Goal: Task Accomplishment & Management: Complete application form

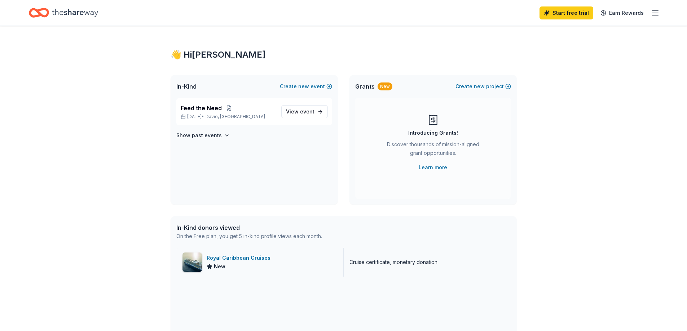
click at [251, 256] on div "Royal Caribbean Cruises" at bounding box center [240, 258] width 67 height 9
click at [302, 113] on span "event" at bounding box center [307, 112] width 14 height 6
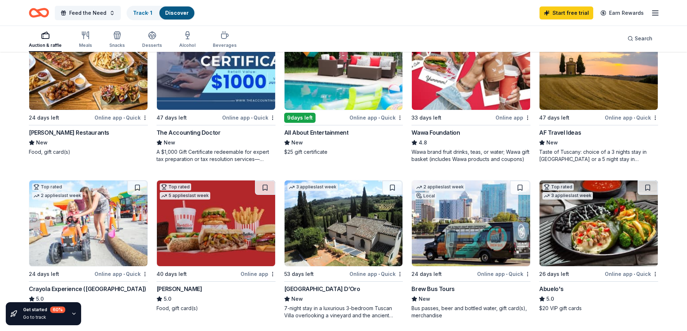
scroll to position [469, 0]
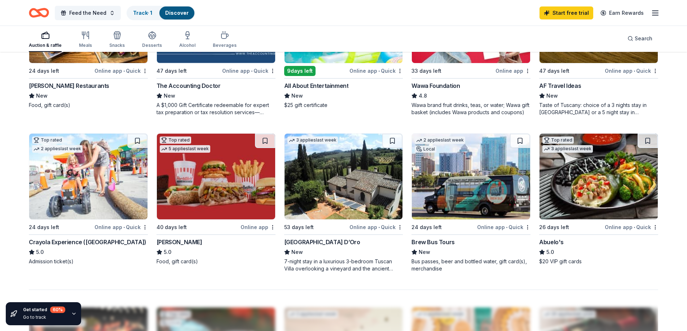
click at [341, 192] on img at bounding box center [343, 177] width 118 height 86
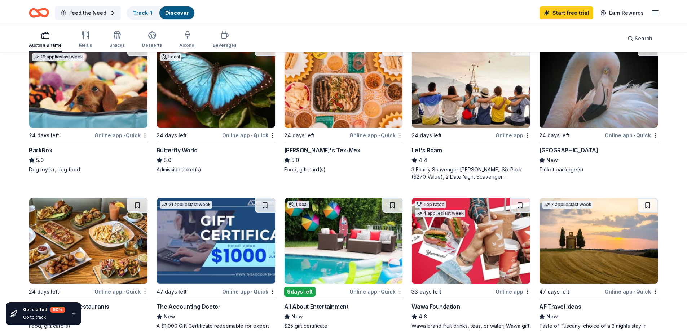
scroll to position [284, 0]
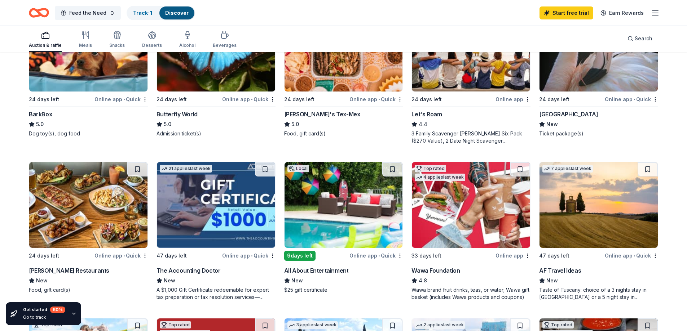
click at [608, 210] on img at bounding box center [598, 205] width 118 height 86
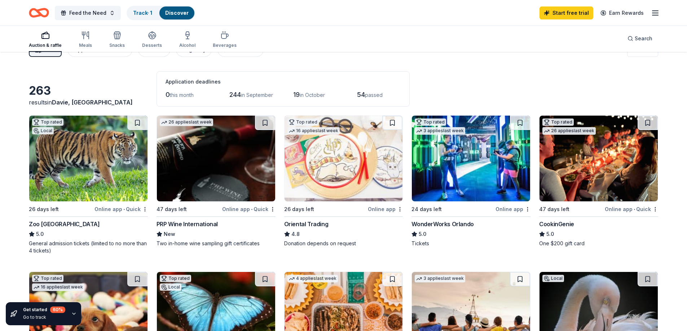
scroll to position [0, 0]
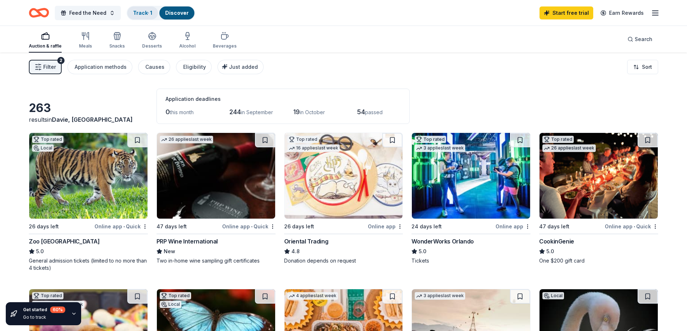
click at [146, 16] on div "Track · 1" at bounding box center [142, 12] width 31 height 13
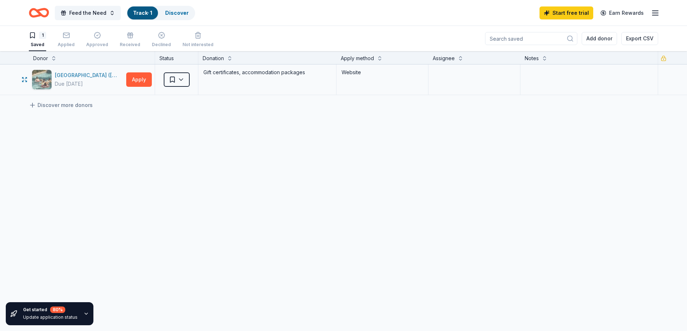
click at [88, 76] on div "Four Seasons Resort (Orlando)" at bounding box center [89, 75] width 68 height 9
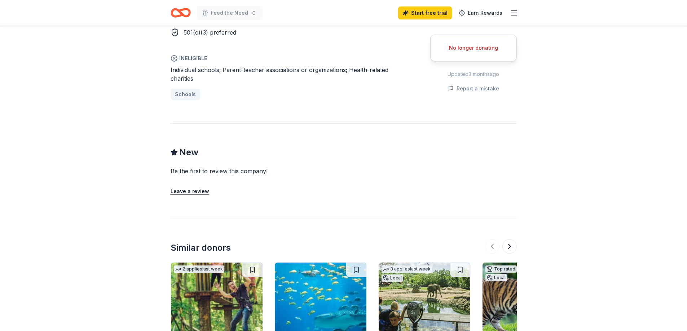
scroll to position [505, 0]
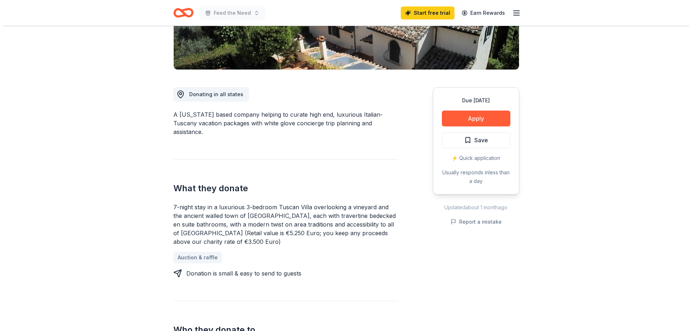
scroll to position [108, 0]
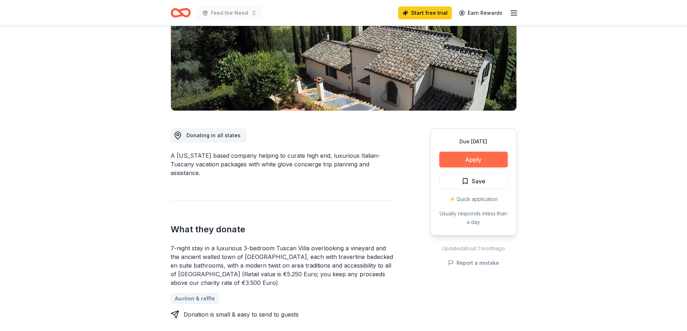
click at [485, 158] on button "Apply" at bounding box center [473, 160] width 68 height 16
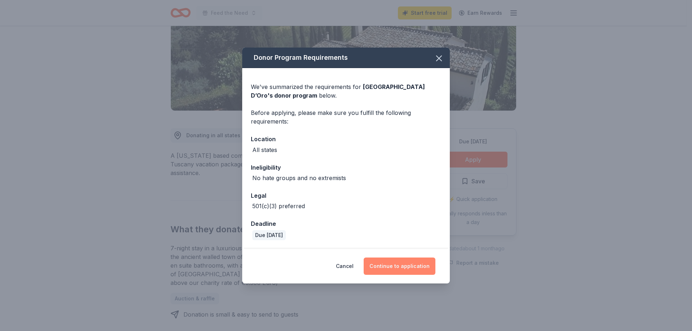
click at [398, 262] on button "Continue to application" at bounding box center [400, 266] width 72 height 17
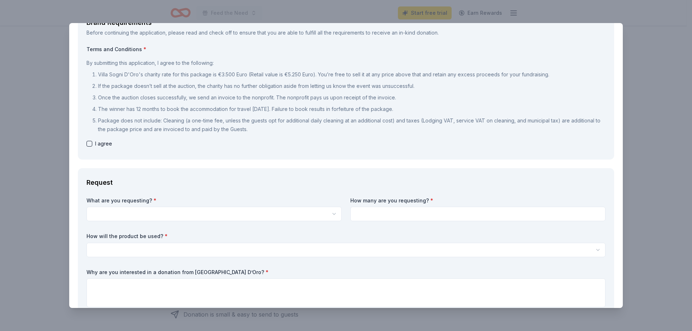
scroll to position [72, 0]
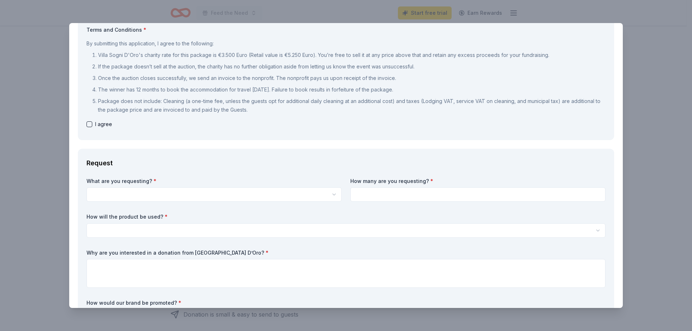
click at [93, 124] on div "I agree" at bounding box center [346, 124] width 519 height 9
click at [88, 126] on button "button" at bounding box center [90, 124] width 6 height 6
checkbox input "true"
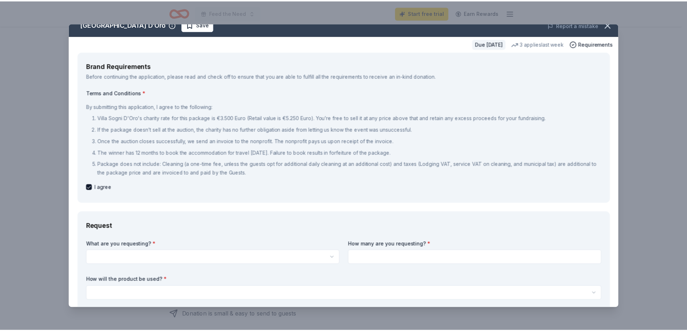
scroll to position [0, 0]
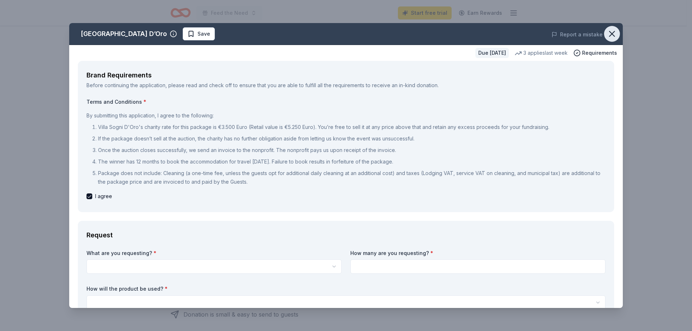
click at [609, 35] on icon "button" at bounding box center [612, 34] width 10 height 10
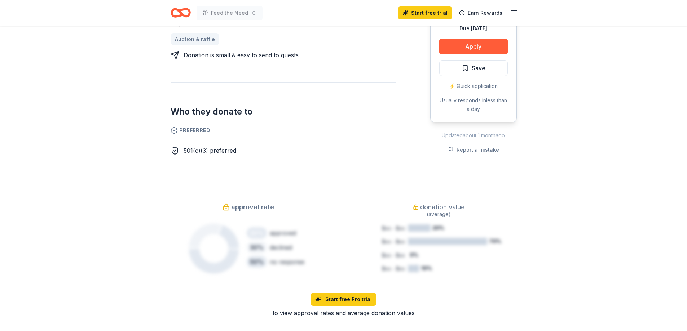
scroll to position [433, 0]
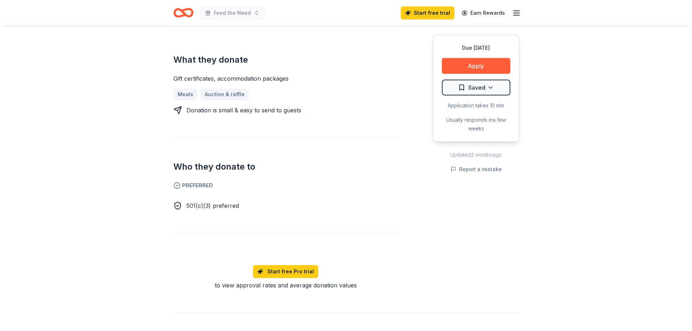
scroll to position [324, 0]
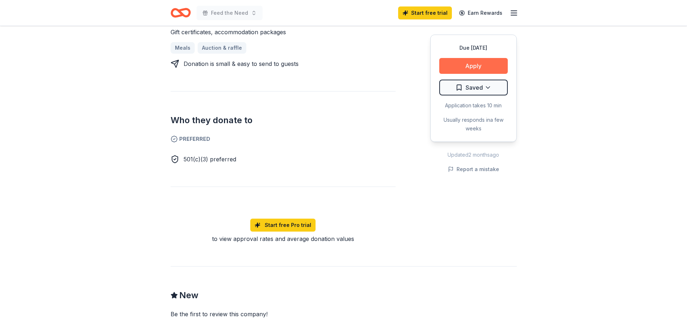
click at [472, 62] on button "Apply" at bounding box center [473, 66] width 68 height 16
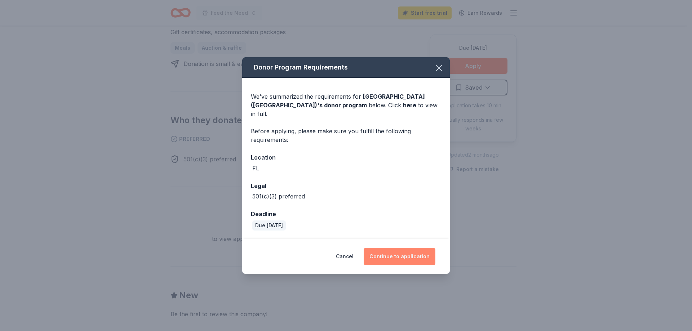
click at [407, 256] on button "Continue to application" at bounding box center [400, 256] width 72 height 17
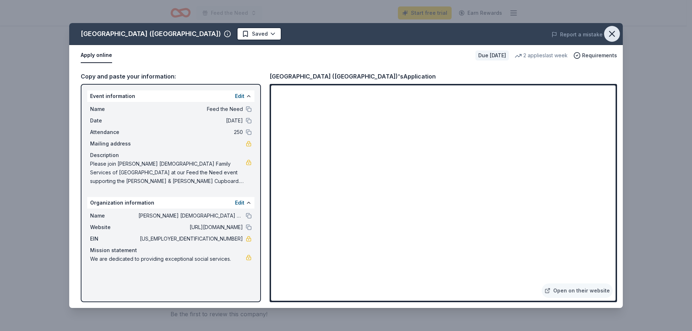
click at [612, 29] on icon "button" at bounding box center [612, 34] width 10 height 10
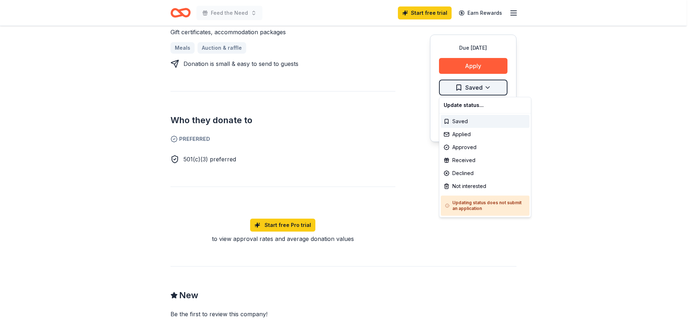
click at [485, 132] on div "Applied" at bounding box center [485, 134] width 89 height 13
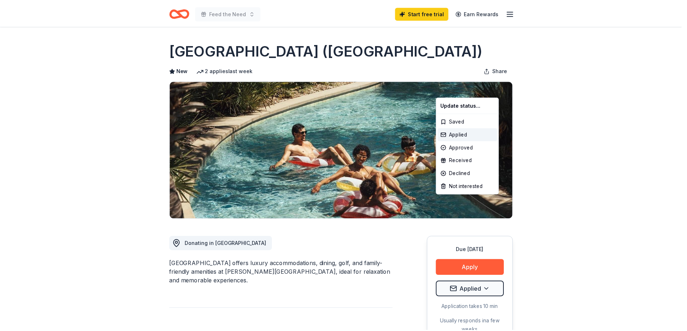
scroll to position [0, 0]
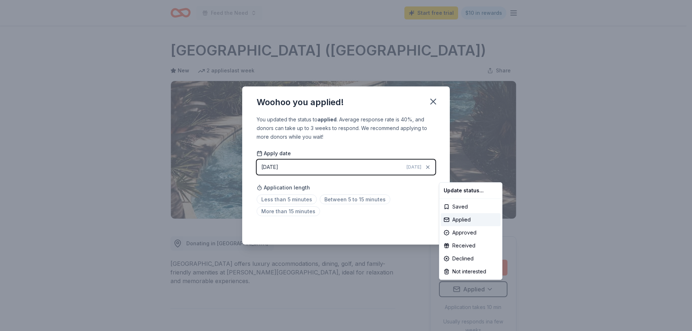
click at [332, 199] on html "Feed the Need Start free trial $10 in rewards Due in 24 days Share Four Seasons…" at bounding box center [346, 165] width 692 height 331
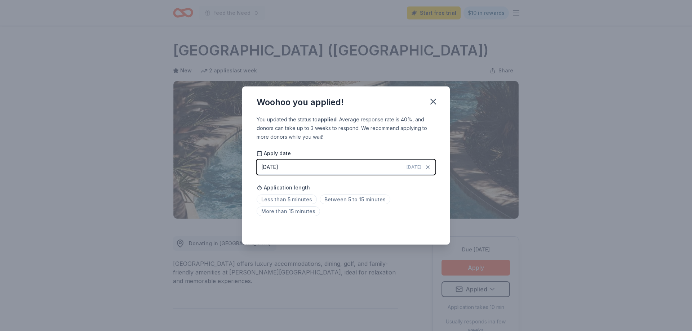
drag, startPoint x: 403, startPoint y: 213, endPoint x: 400, endPoint y: 162, distance: 50.9
click at [402, 212] on div "Less than 5 minutes Between 5 to 15 minutes More than 15 minutes" at bounding box center [346, 207] width 179 height 24
click at [434, 103] on icon "button" at bounding box center [433, 102] width 10 height 10
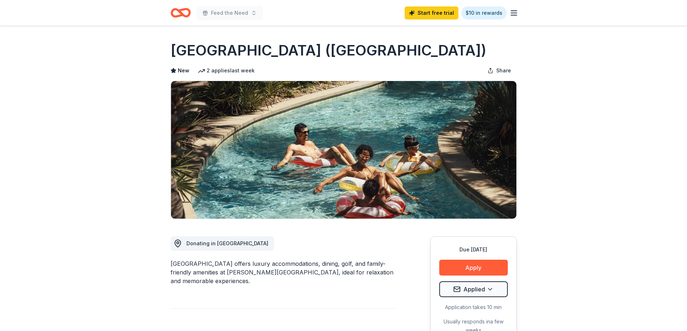
click at [176, 13] on icon "Home" at bounding box center [181, 12] width 20 height 17
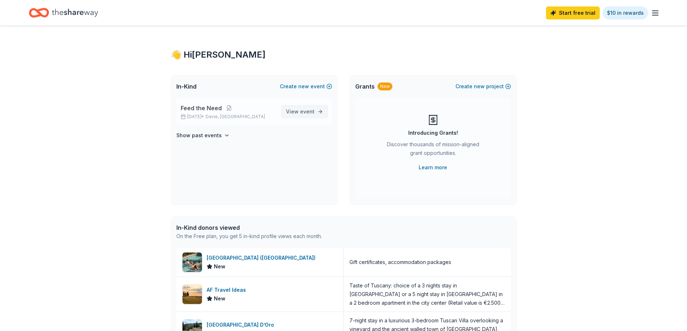
click at [305, 111] on span "event" at bounding box center [307, 112] width 14 height 6
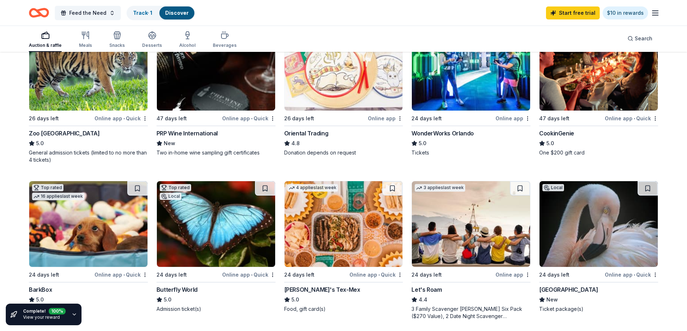
scroll to position [72, 0]
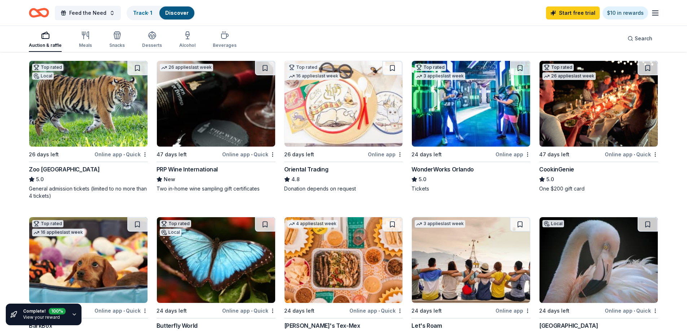
click at [108, 134] on img at bounding box center [88, 104] width 118 height 86
click at [497, 107] on img at bounding box center [471, 104] width 118 height 86
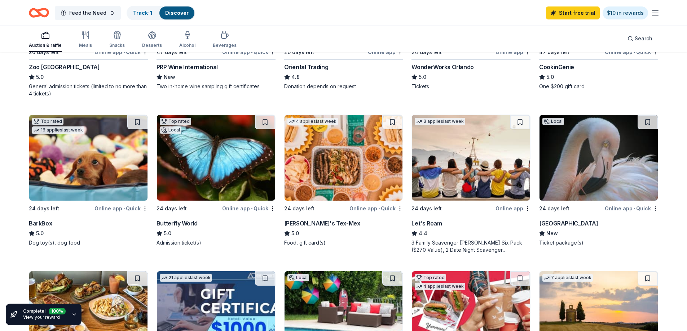
scroll to position [180, 0]
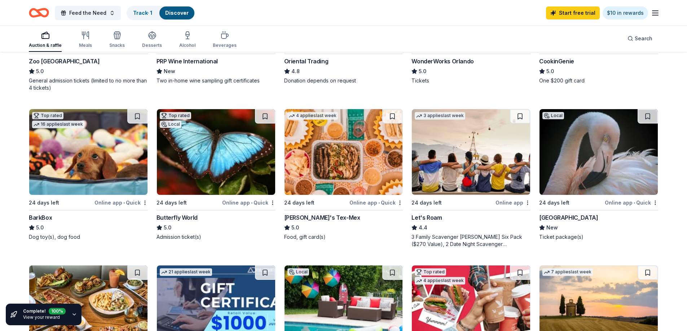
click at [226, 175] on img at bounding box center [216, 152] width 118 height 86
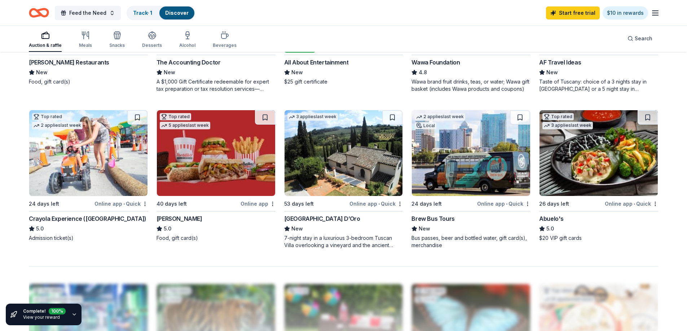
scroll to position [505, 0]
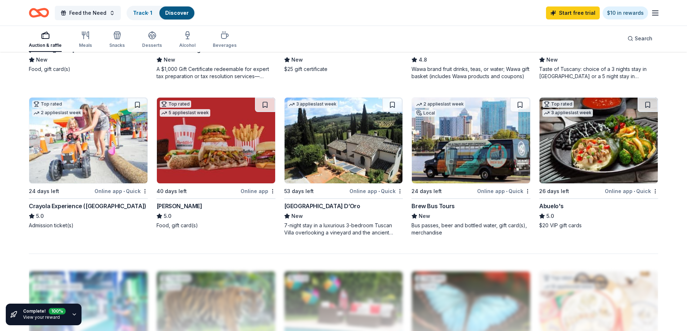
click at [96, 162] on img at bounding box center [88, 141] width 118 height 86
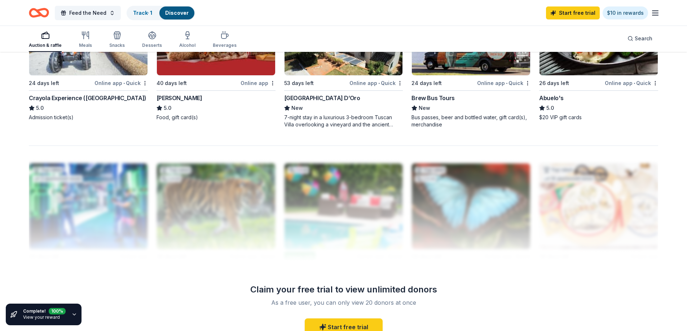
scroll to position [541, 0]
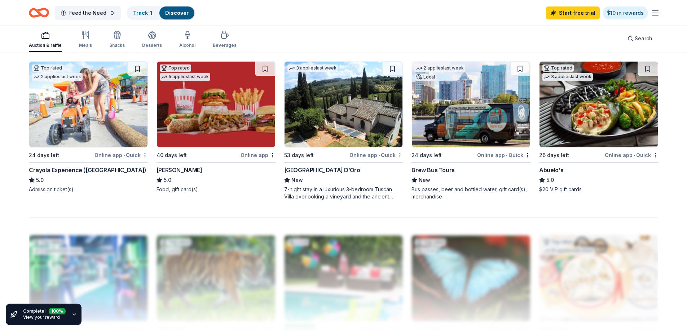
click at [482, 104] on img at bounding box center [471, 105] width 118 height 86
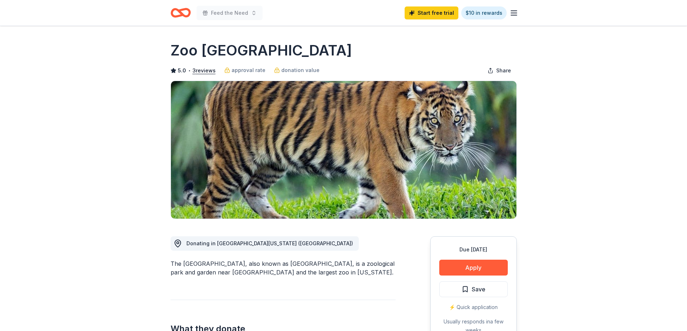
scroll to position [72, 0]
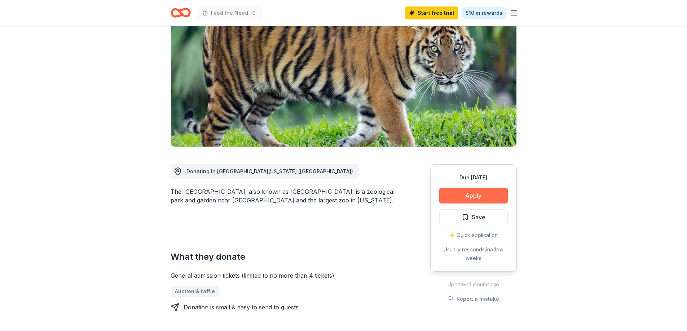
click at [466, 198] on button "Apply" at bounding box center [473, 196] width 68 height 16
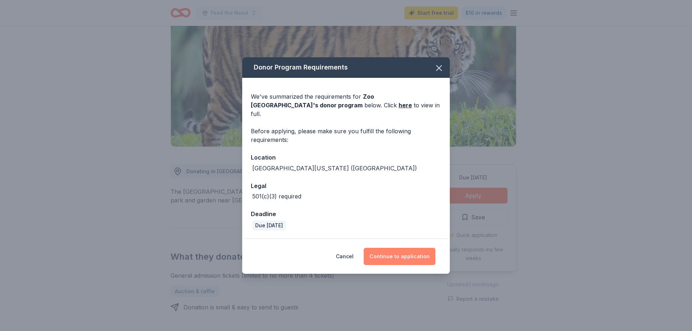
click at [415, 250] on button "Continue to application" at bounding box center [400, 256] width 72 height 17
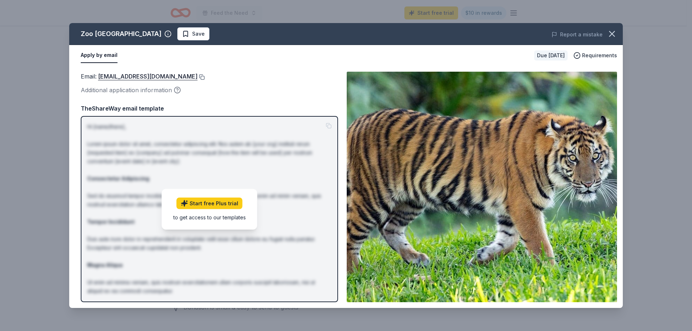
click at [205, 79] on button at bounding box center [201, 77] width 7 height 6
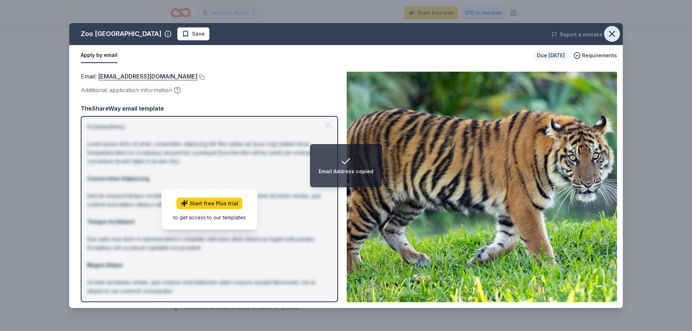
click at [605, 36] on button "button" at bounding box center [612, 34] width 16 height 16
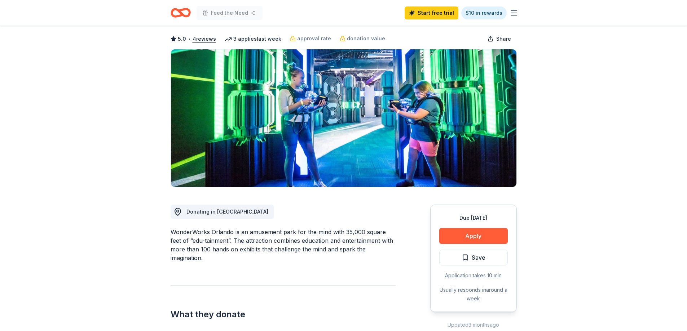
scroll to position [72, 0]
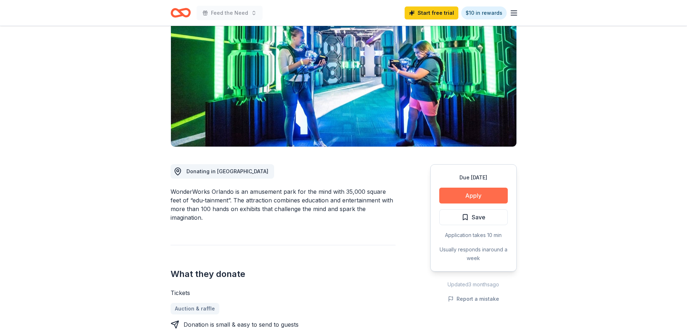
click at [472, 189] on button "Apply" at bounding box center [473, 196] width 68 height 16
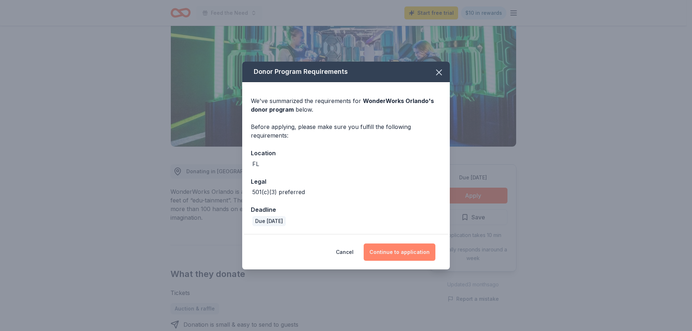
click at [410, 253] on button "Continue to application" at bounding box center [400, 252] width 72 height 17
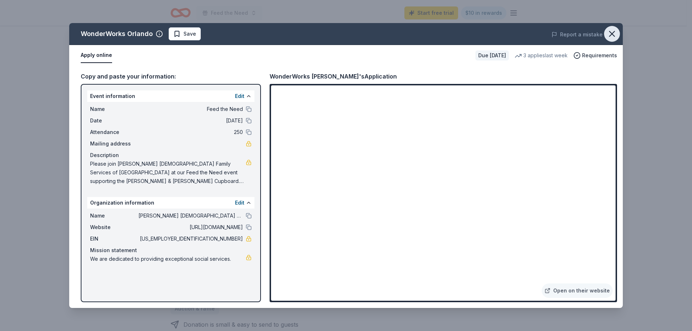
click at [610, 28] on button "button" at bounding box center [612, 34] width 16 height 16
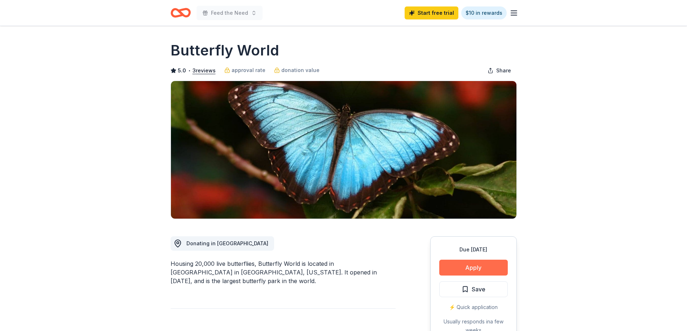
click at [471, 267] on button "Apply" at bounding box center [473, 268] width 68 height 16
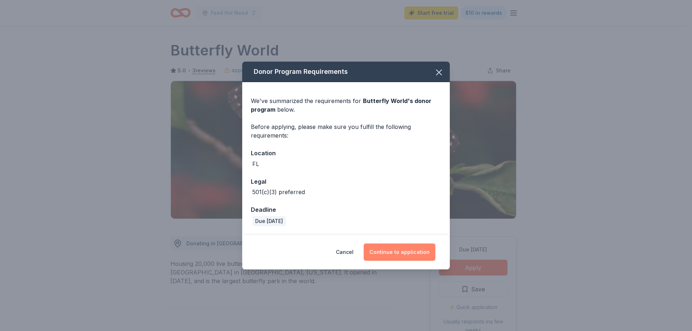
click at [415, 252] on button "Continue to application" at bounding box center [400, 252] width 72 height 17
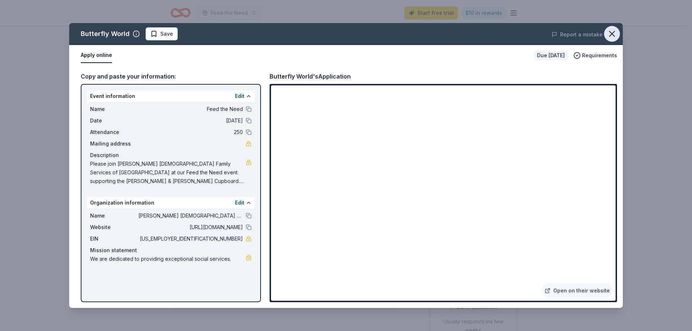
click at [611, 34] on icon "button" at bounding box center [612, 34] width 10 height 10
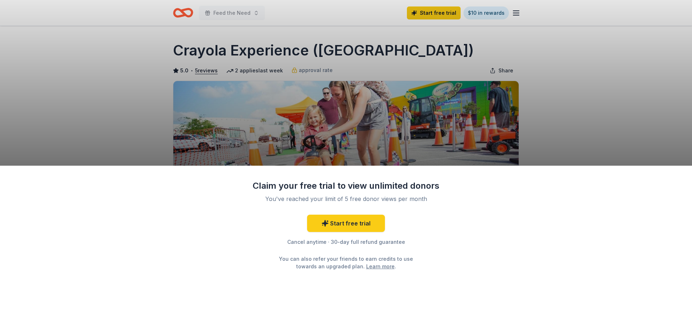
click at [551, 128] on div "Claim your free trial to view unlimited donors You've reached your limit of 5 f…" at bounding box center [346, 165] width 692 height 331
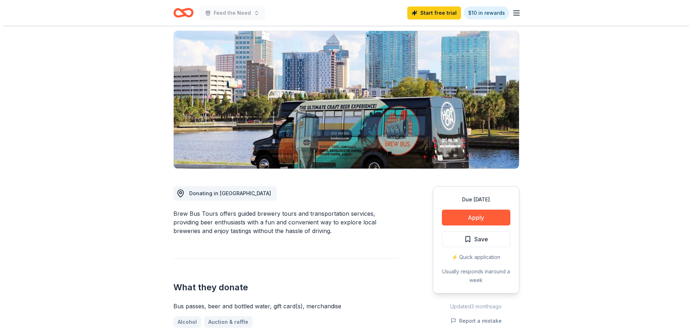
scroll to position [72, 0]
